Goal: Navigation & Orientation: Find specific page/section

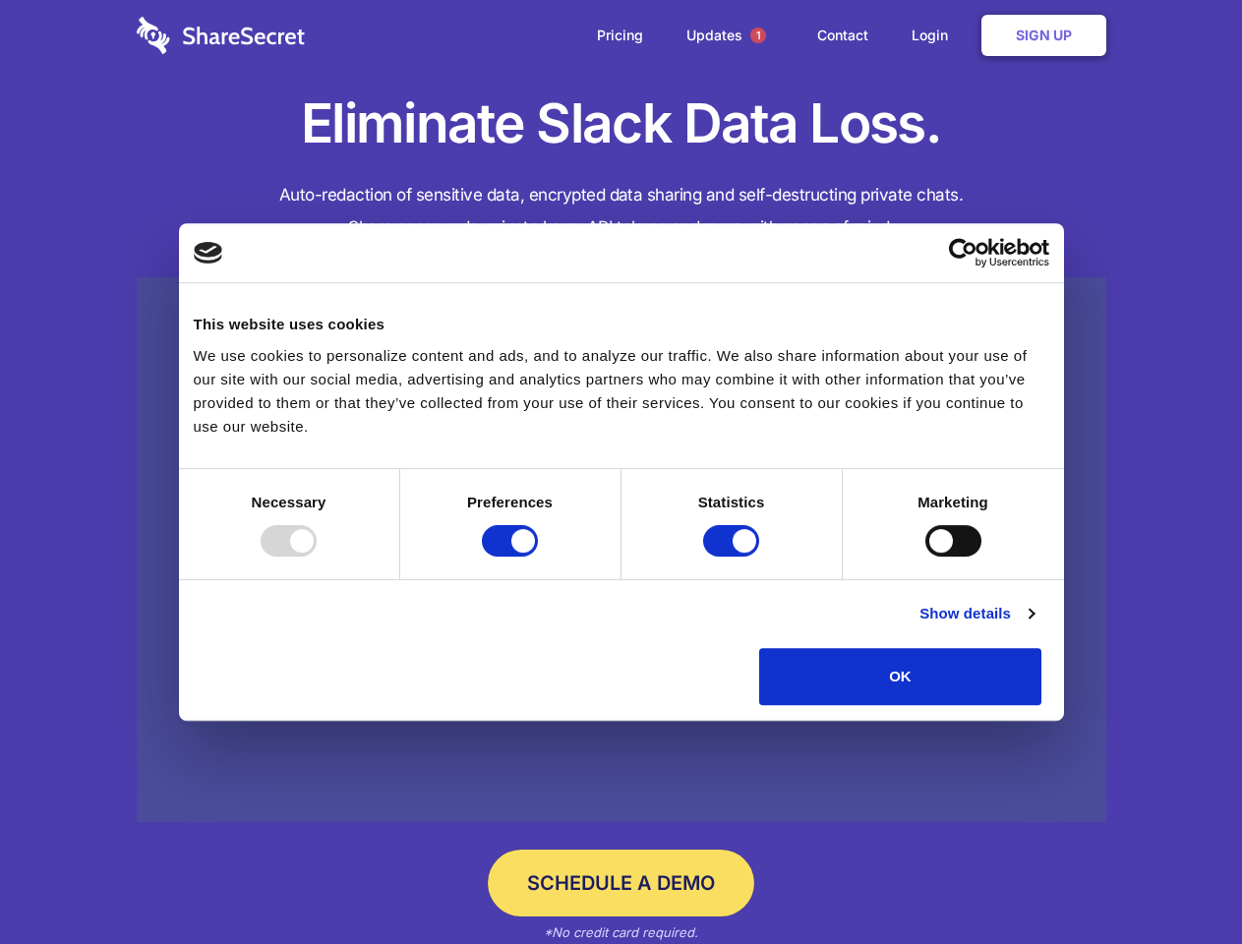
click at [317, 557] on div at bounding box center [289, 540] width 56 height 31
click at [538, 557] on input "Preferences" at bounding box center [510, 540] width 56 height 31
checkbox input "false"
click at [734, 557] on input "Statistics" at bounding box center [731, 540] width 56 height 31
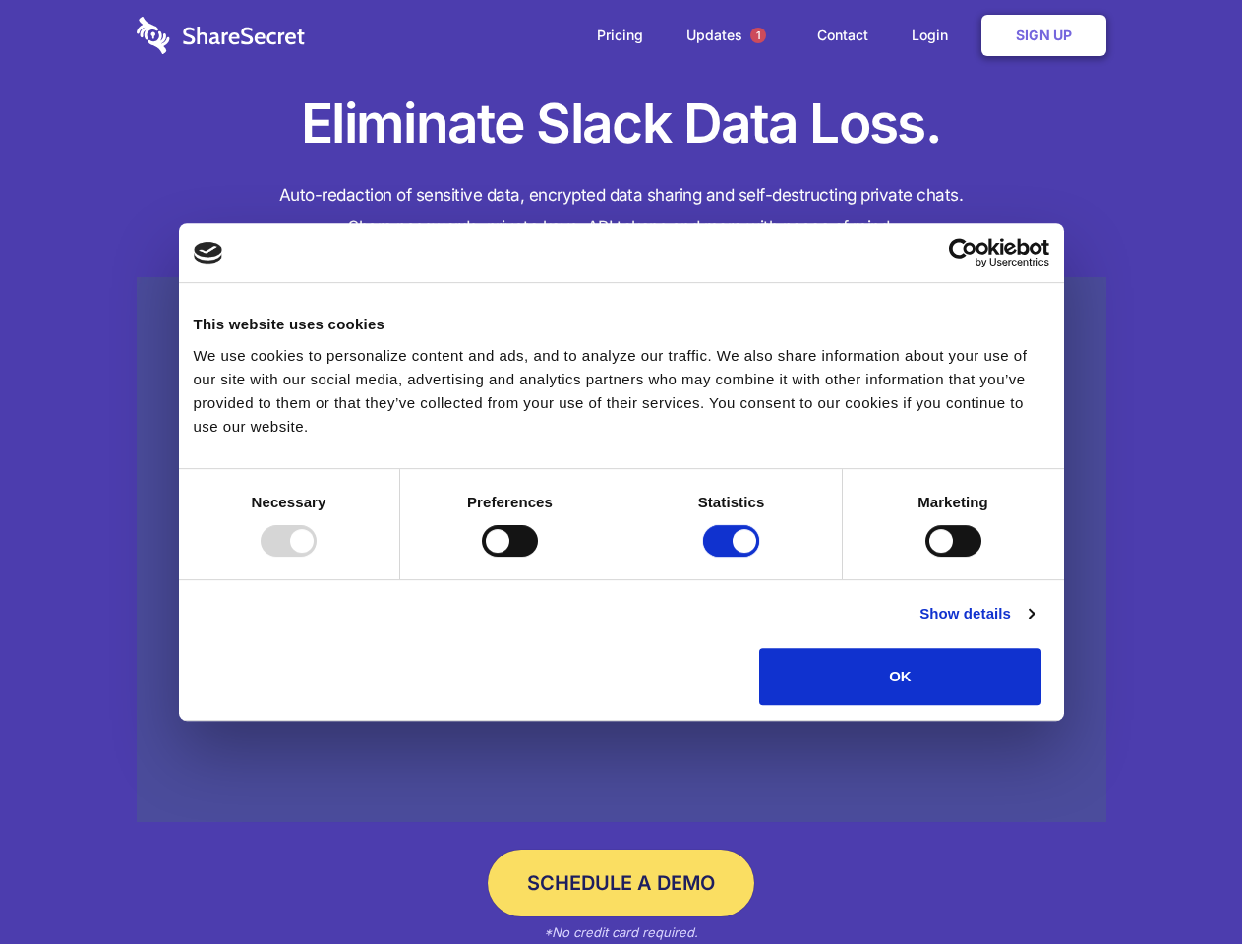
checkbox input "false"
click at [926, 557] on input "Marketing" at bounding box center [954, 540] width 56 height 31
checkbox input "true"
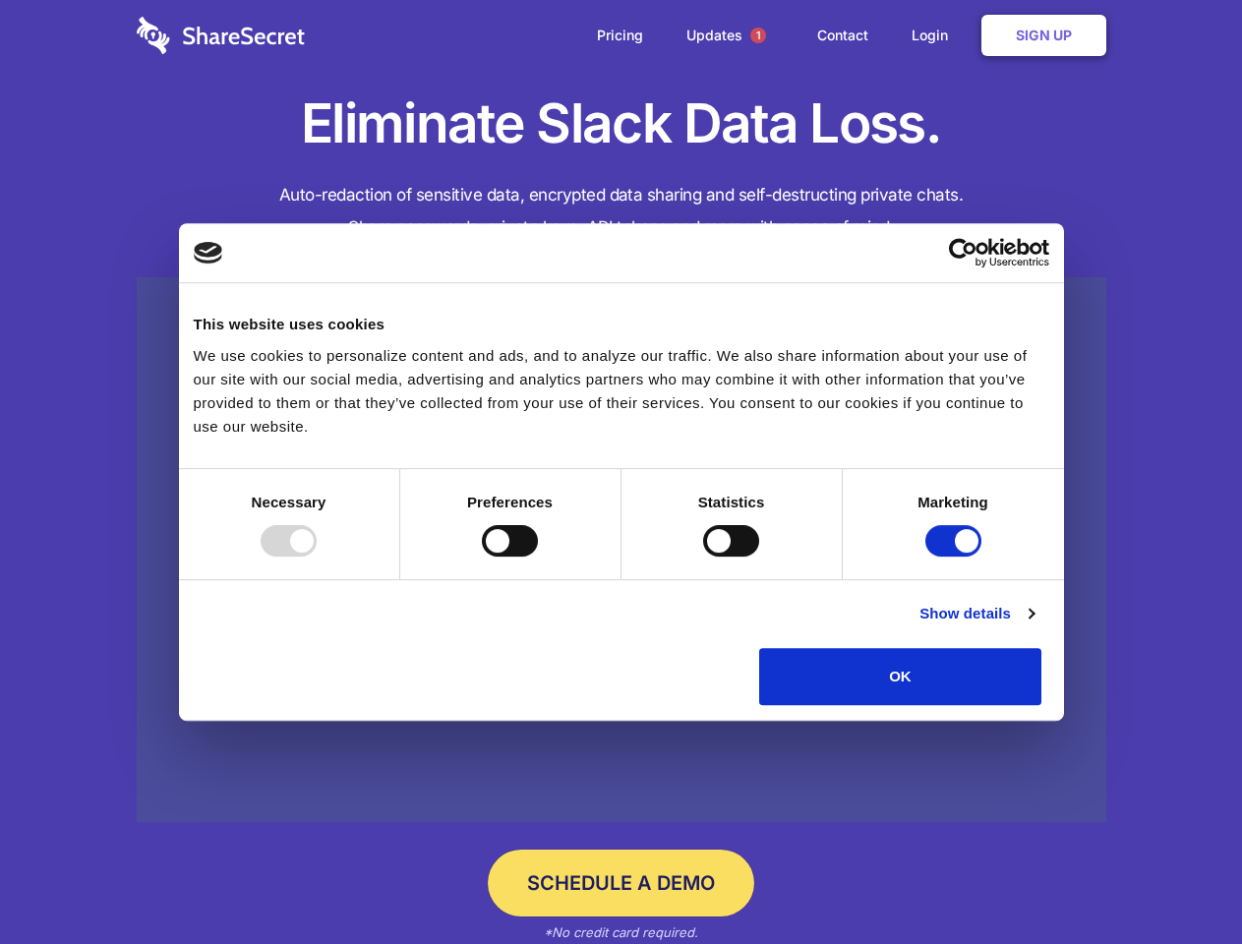
click at [1034, 626] on link "Show details" at bounding box center [977, 614] width 114 height 24
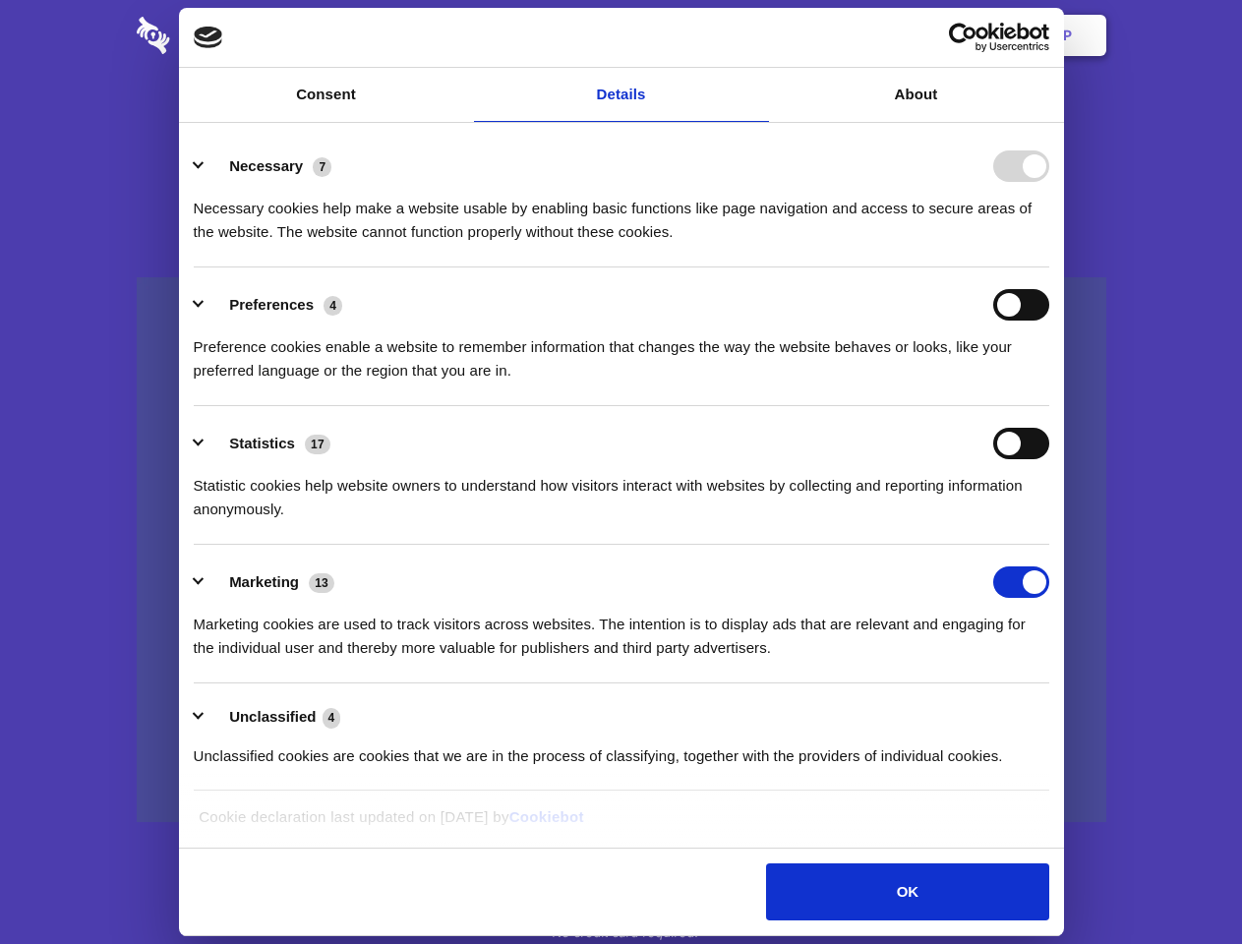
click at [1050, 268] on li "Necessary 7 Necessary cookies help make a website usable by enabling basic func…" at bounding box center [622, 198] width 856 height 139
click at [757, 35] on span "1" at bounding box center [759, 36] width 16 height 16
